Goal: Obtain resource: Download file/media

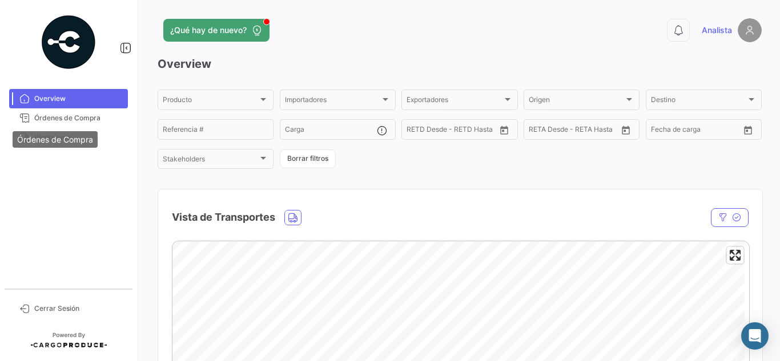
click at [54, 147] on div "Órdenes de Compra" at bounding box center [55, 139] width 85 height 17
click at [55, 144] on div "Órdenes de Compra" at bounding box center [55, 139] width 85 height 17
drag, startPoint x: 94, startPoint y: 136, endPoint x: 155, endPoint y: 122, distance: 62.6
click at [93, 136] on span "Workspace" at bounding box center [78, 137] width 89 height 10
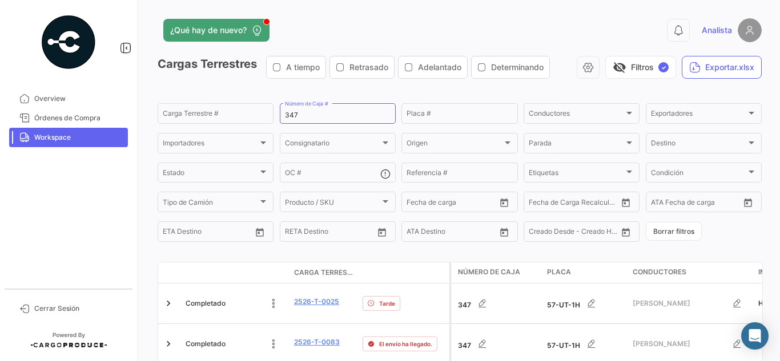
drag, startPoint x: 314, startPoint y: 110, endPoint x: 134, endPoint y: 68, distance: 185.0
click at [180, 88] on app-list-header "Cargas Terrestres A tiempo Retrasado Adelantado Determinando visibility_off Fil…" at bounding box center [460, 150] width 604 height 188
click at [285, 114] on input "347" at bounding box center [338, 115] width 106 height 8
drag, startPoint x: 284, startPoint y: 115, endPoint x: 321, endPoint y: 113, distance: 37.2
click at [318, 114] on input "347" at bounding box center [338, 115] width 106 height 8
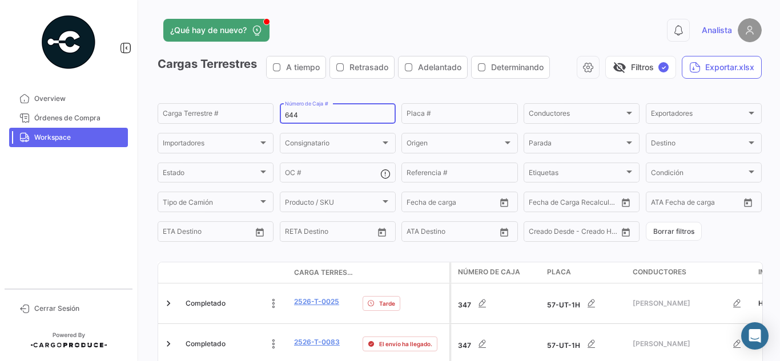
type input "644"
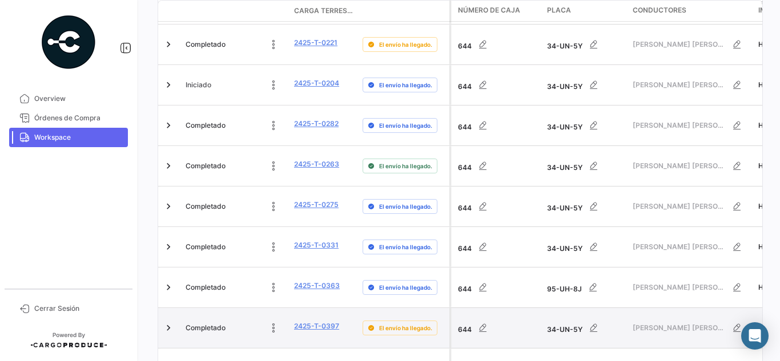
scroll to position [720, 0]
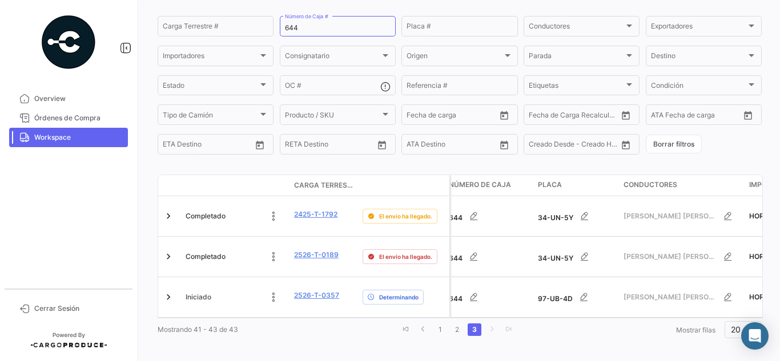
scroll to position [0, 0]
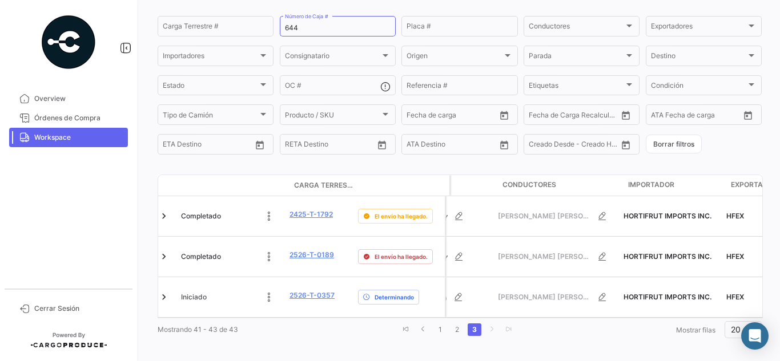
click at [305, 320] on div "Mostrando 41 - 43 de 43 1 2 3 Mostrar [PERSON_NAME] 20" at bounding box center [460, 330] width 604 height 21
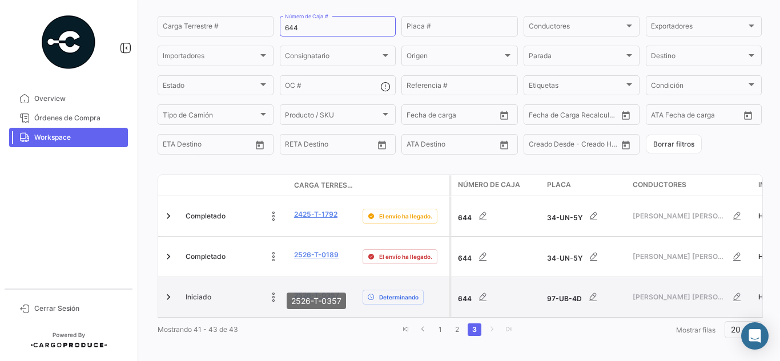
click at [326, 290] on link "2526-T-0357" at bounding box center [316, 295] width 45 height 10
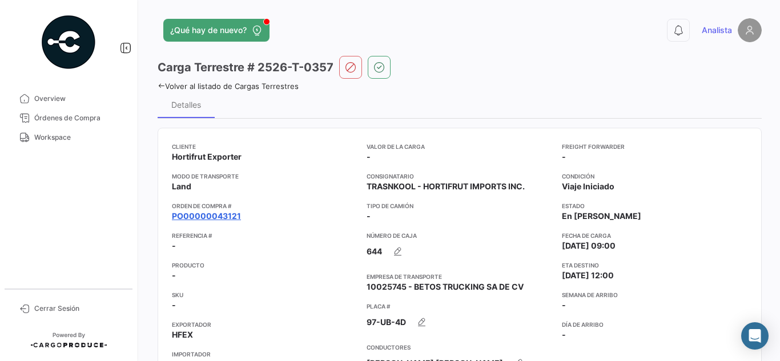
click at [207, 221] on link "PO00000043121" at bounding box center [206, 216] width 69 height 11
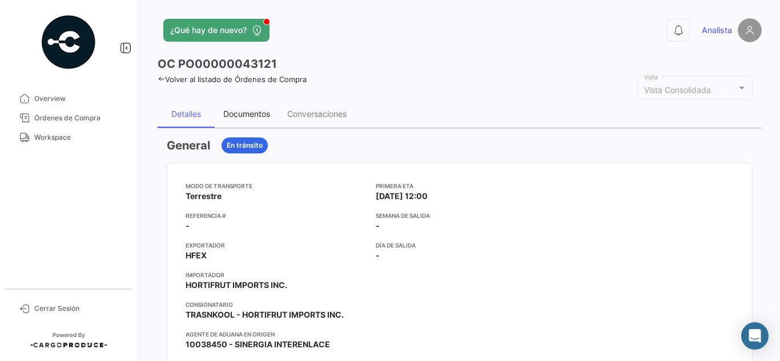
click at [263, 110] on div "Documentos" at bounding box center [246, 114] width 47 height 10
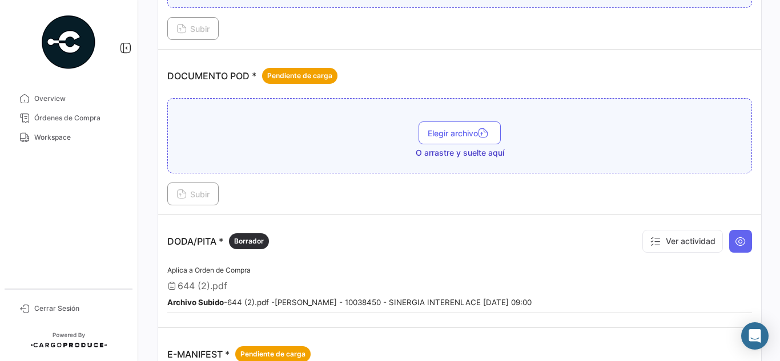
scroll to position [571, 0]
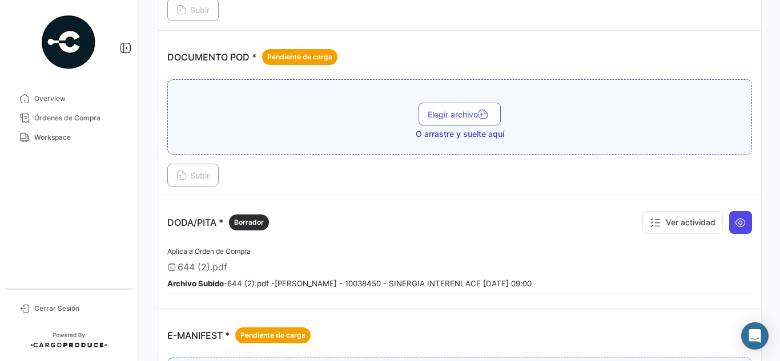
click at [742, 224] on button at bounding box center [740, 222] width 23 height 23
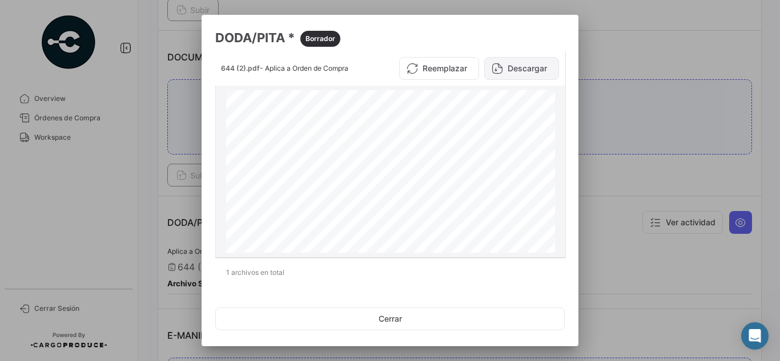
click at [506, 72] on button "Descargar" at bounding box center [521, 68] width 75 height 23
click at [677, 99] on div at bounding box center [390, 180] width 780 height 361
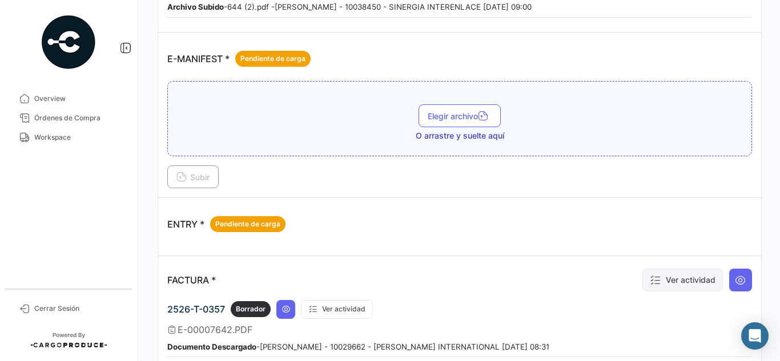
scroll to position [913, 0]
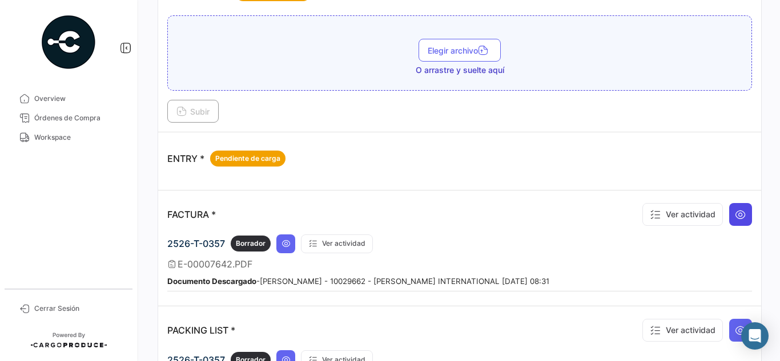
click at [735, 213] on icon at bounding box center [740, 214] width 11 height 11
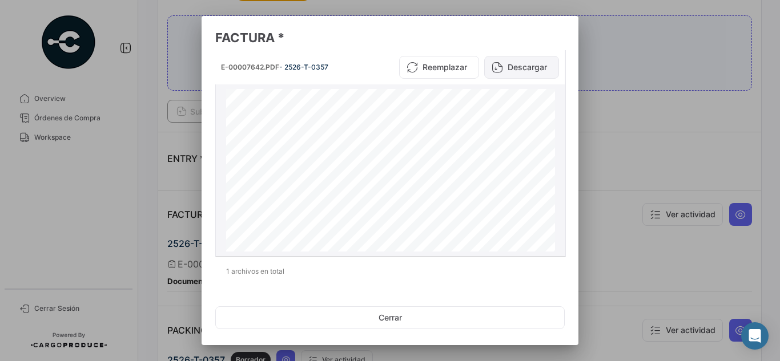
click at [506, 70] on button "Descargar" at bounding box center [521, 67] width 75 height 23
click at [658, 138] on div at bounding box center [390, 180] width 780 height 361
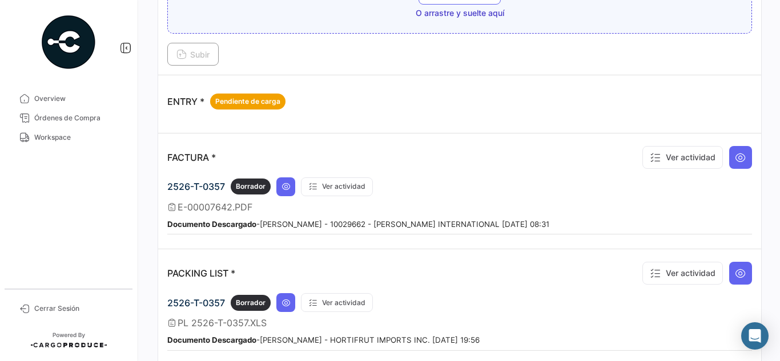
scroll to position [799, 0]
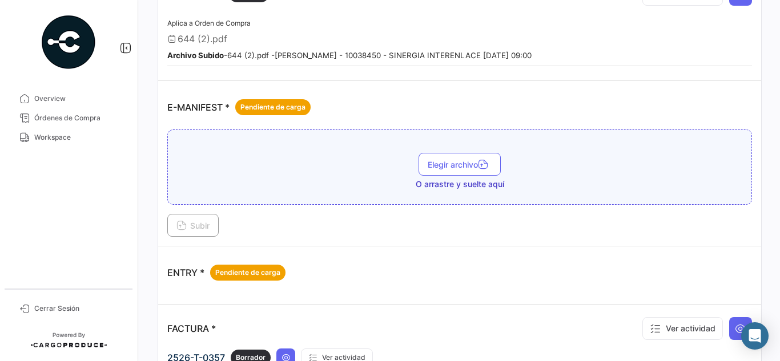
click at [737, 119] on div "E-MANIFEST * Pendiente de carga" at bounding box center [459, 107] width 584 height 34
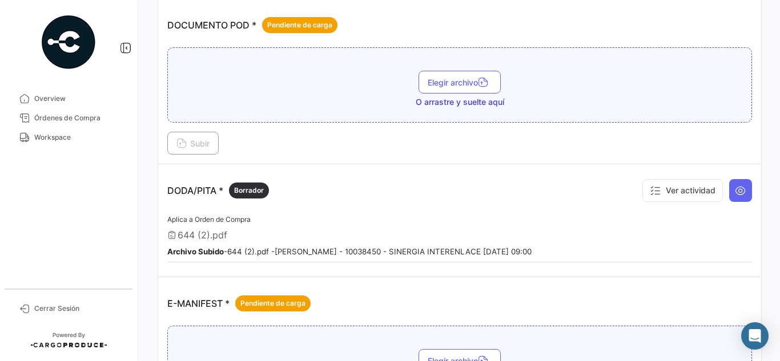
scroll to position [514, 0]
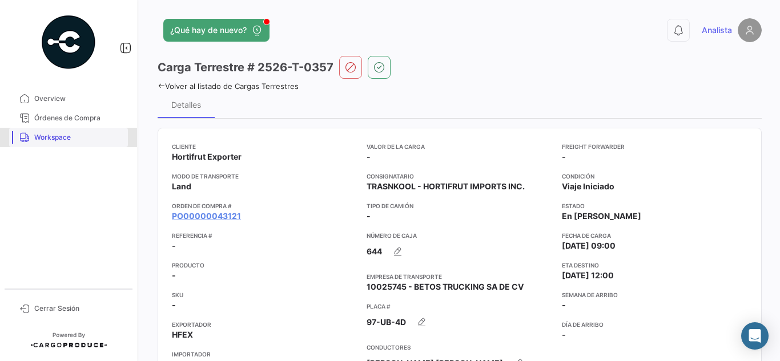
click at [64, 136] on span "Workspace" at bounding box center [78, 137] width 89 height 10
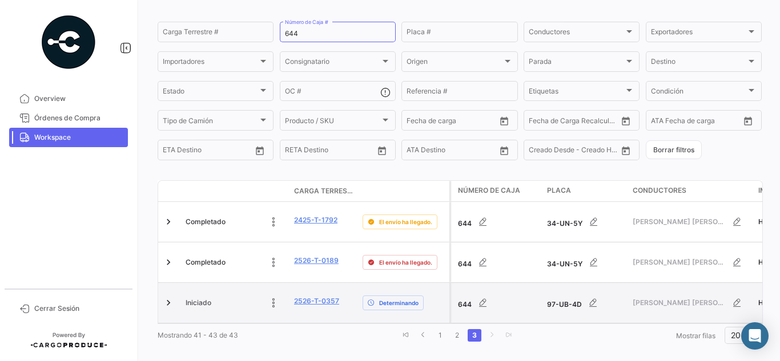
scroll to position [87, 0]
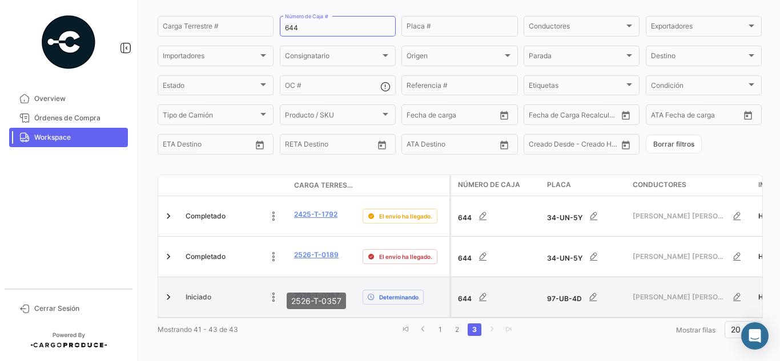
click at [305, 290] on link "2526-T-0357" at bounding box center [316, 295] width 45 height 10
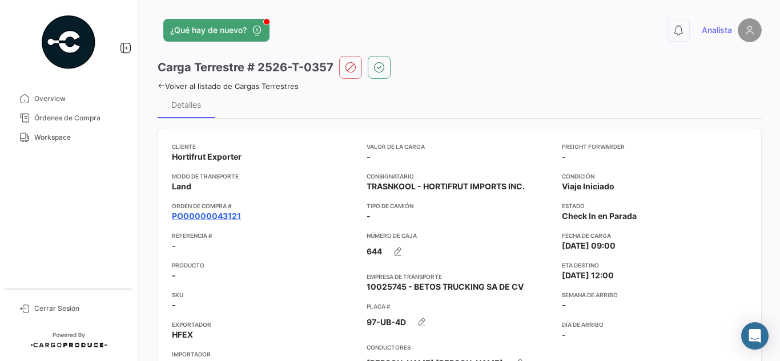
click at [206, 217] on link "PO00000043121" at bounding box center [206, 216] width 69 height 11
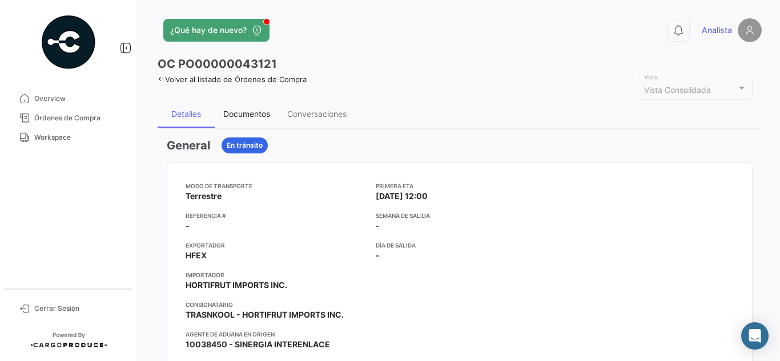
click at [248, 110] on div "Documentos" at bounding box center [246, 114] width 47 height 10
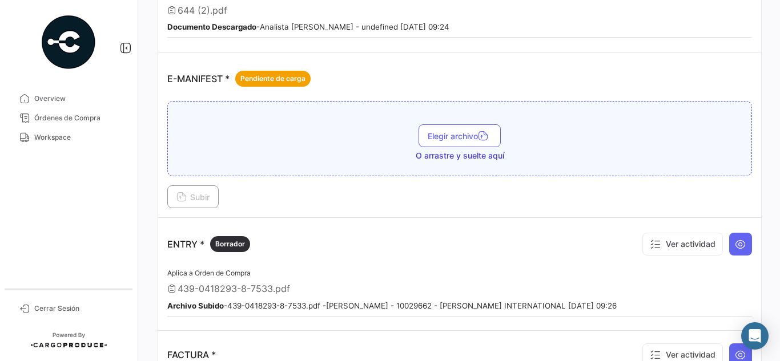
scroll to position [856, 0]
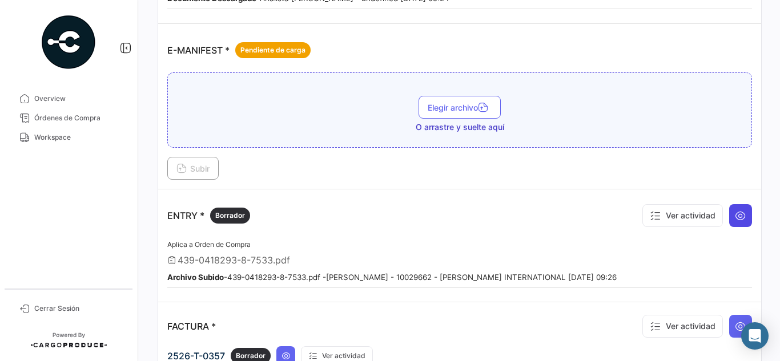
click at [729, 217] on button at bounding box center [740, 215] width 23 height 23
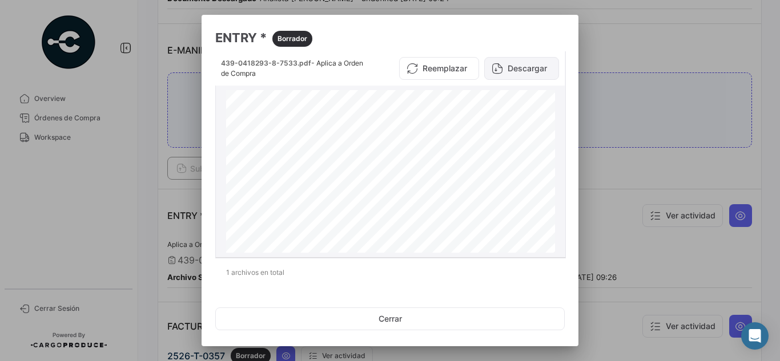
click at [502, 72] on button "Descargar" at bounding box center [521, 68] width 75 height 23
click at [701, 128] on div at bounding box center [390, 180] width 780 height 361
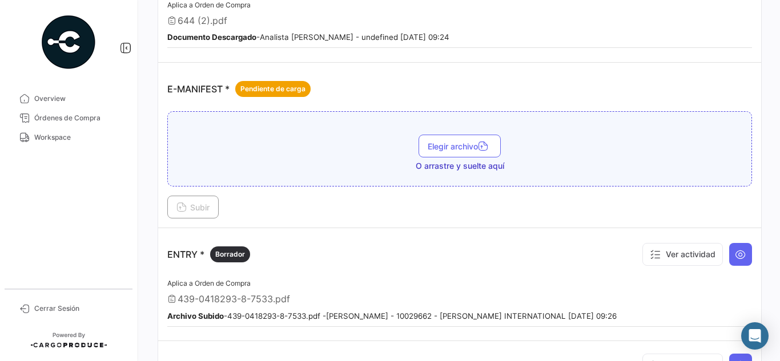
scroll to position [799, 0]
